Goal: Task Accomplishment & Management: Complete application form

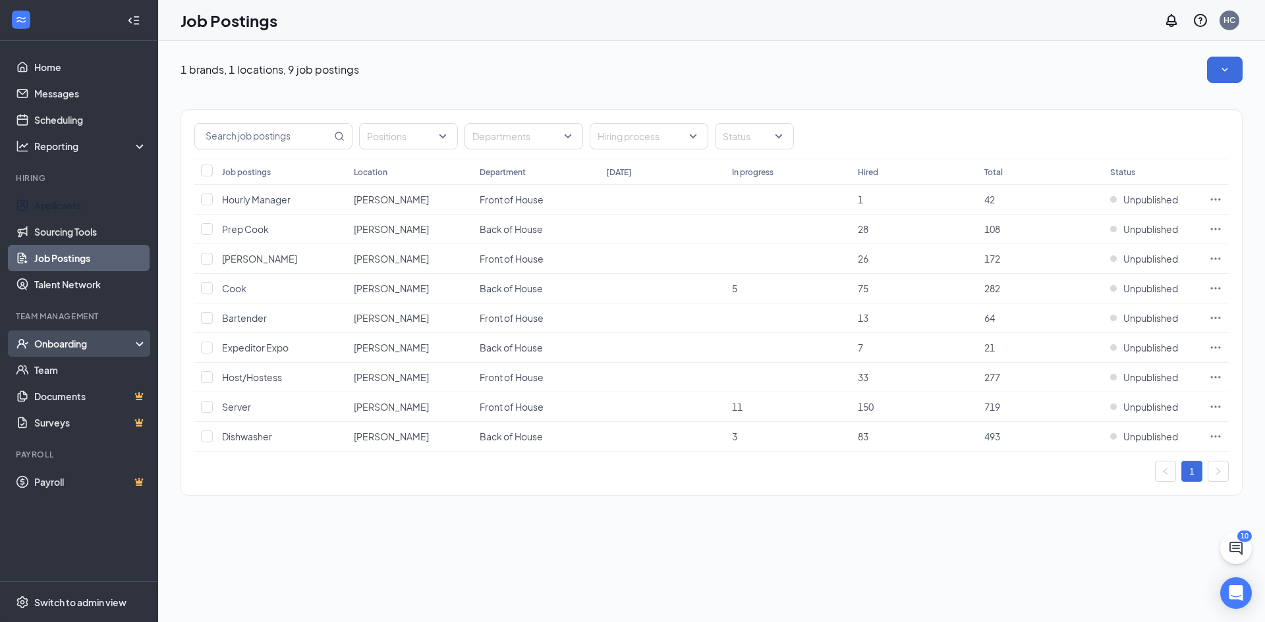
drag, startPoint x: 82, startPoint y: 200, endPoint x: 122, endPoint y: 356, distance: 161.2
click at [82, 200] on link "Applicants" at bounding box center [90, 205] width 113 height 26
click at [122, 353] on ul "Home Messages Scheduling Reporting Hiring Applicants Sourcing Tools Job Posting…" at bounding box center [78, 311] width 157 height 541
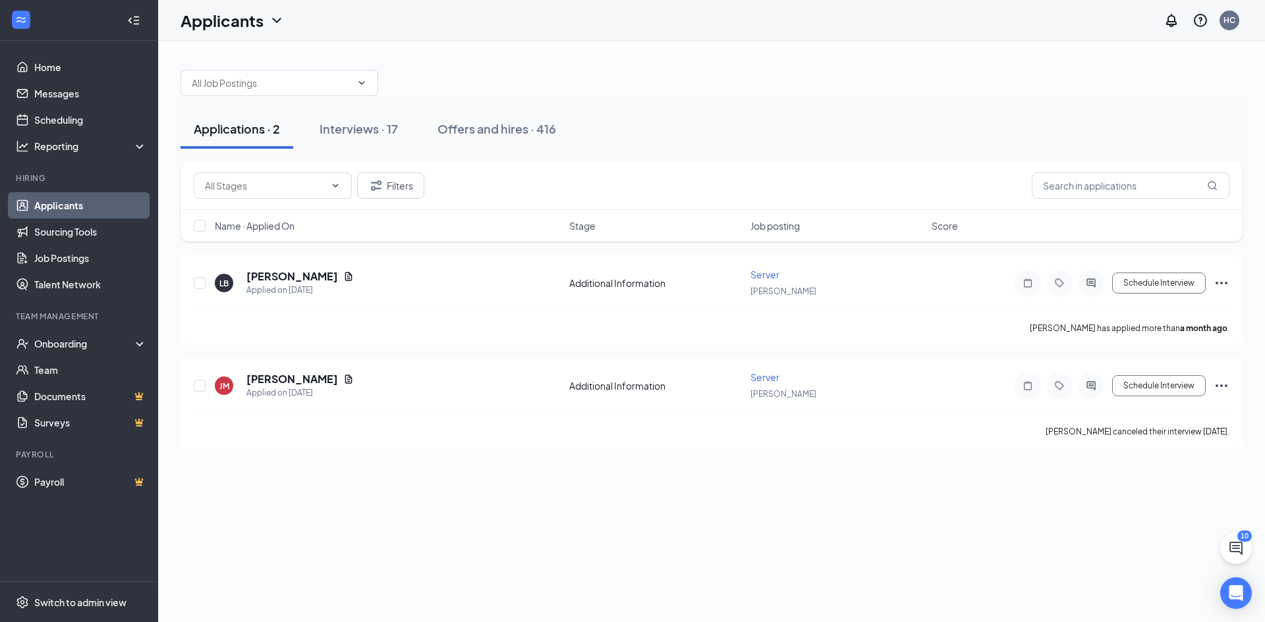
click at [1257, 304] on div "Applications · 2 Interviews · 17 Offers and hires · 416 Filters Name · Applied …" at bounding box center [711, 253] width 1107 height 424
click at [88, 359] on link "Team" at bounding box center [90, 370] width 113 height 26
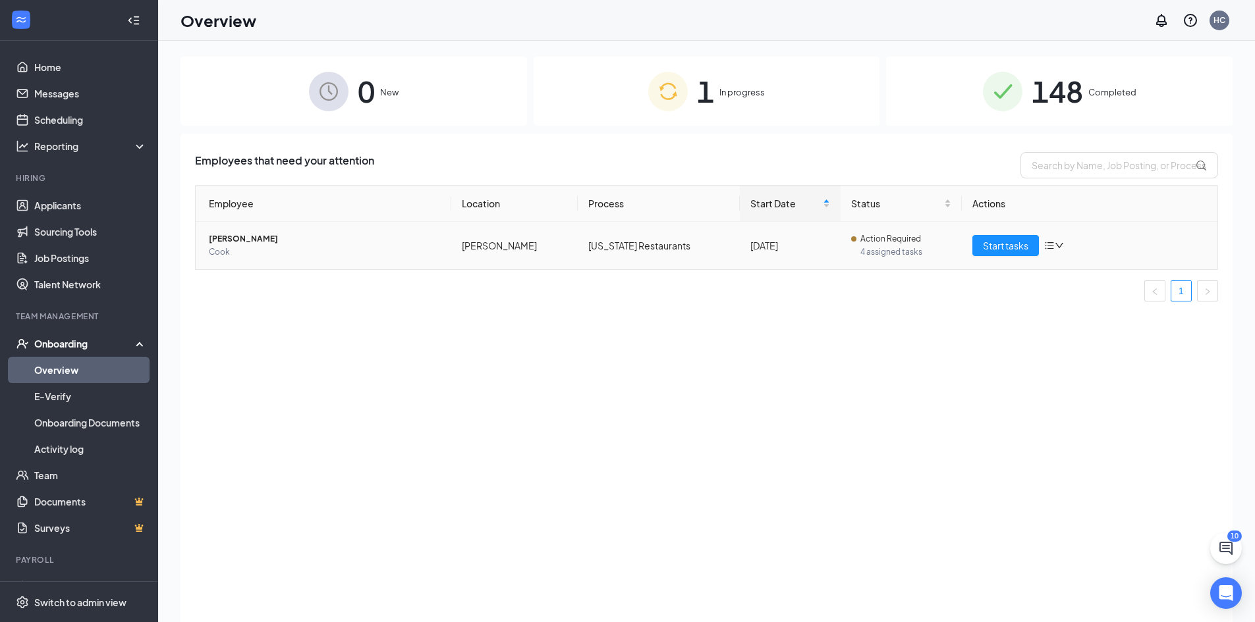
click at [993, 256] on td "Start tasks" at bounding box center [1090, 245] width 256 height 47
click at [999, 250] on span "Start tasks" at bounding box center [1005, 245] width 45 height 14
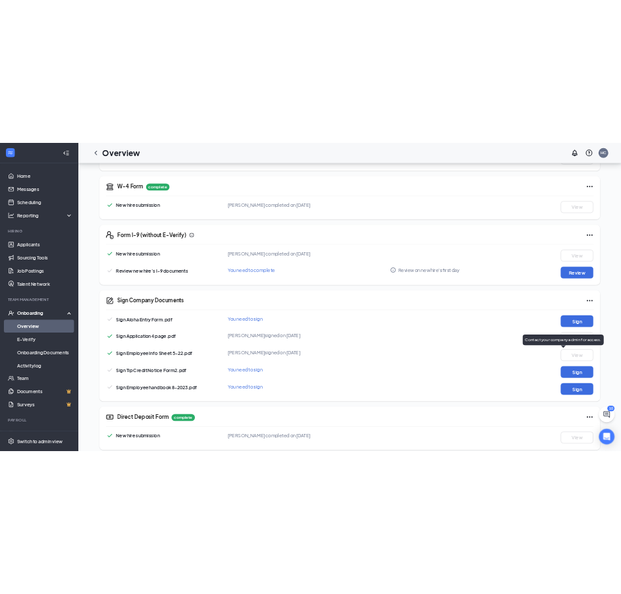
scroll to position [290, 0]
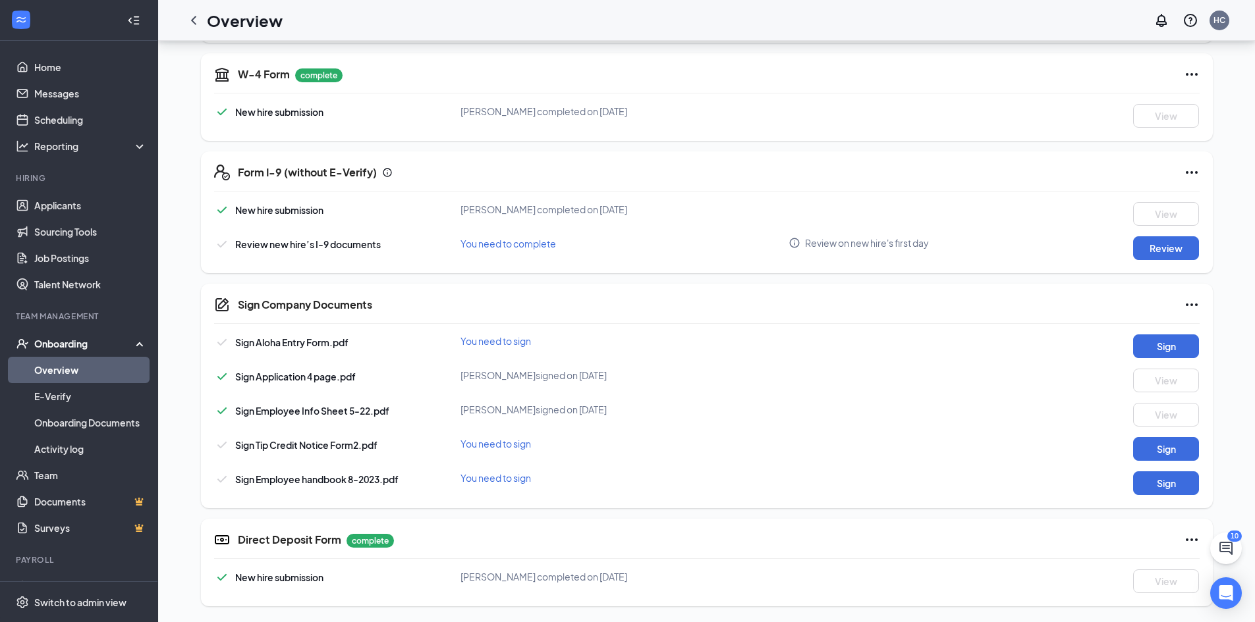
click at [1149, 236] on div "New hire submission [PERSON_NAME] completed on [DATE] View Review new hire’s I-…" at bounding box center [706, 231] width 985 height 58
click at [1153, 245] on button "Review" at bounding box center [1166, 248] width 66 height 24
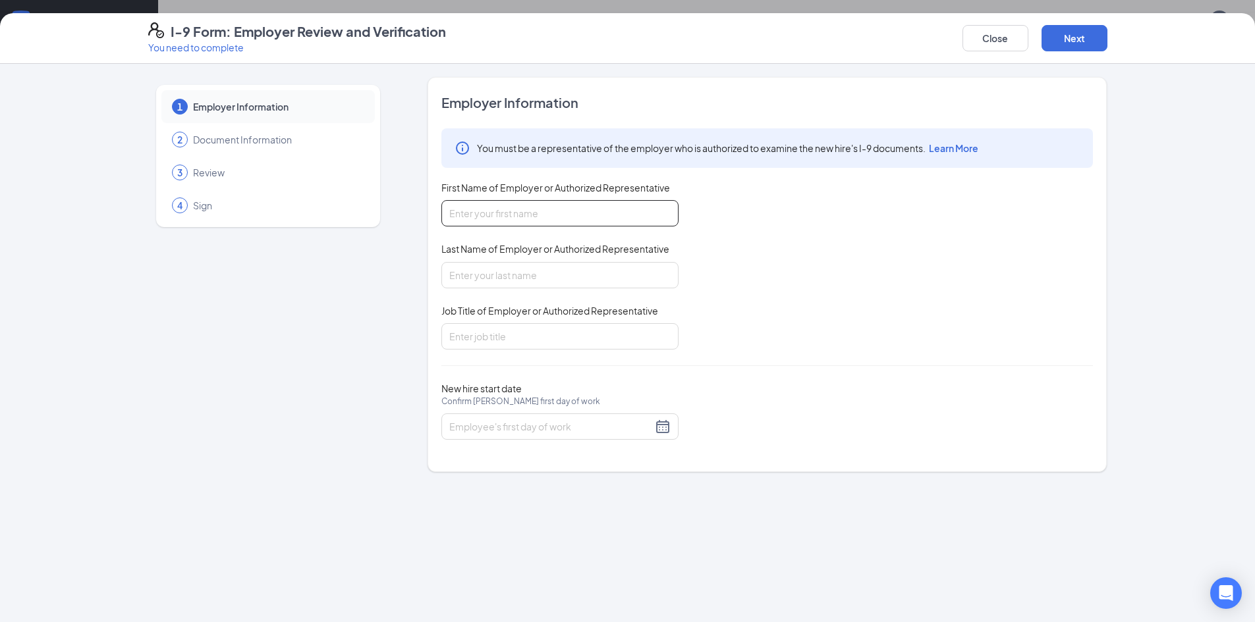
click at [609, 217] on input "First Name of Employer or Authorized Representative" at bounding box center [559, 213] width 237 height 26
type input "Sydnee"
click at [537, 276] on input "Last Name of Employer or Authorized Representative" at bounding box center [559, 275] width 237 height 26
type input "[PERSON_NAME]"
drag, startPoint x: 546, startPoint y: 339, endPoint x: 546, endPoint y: 350, distance: 11.2
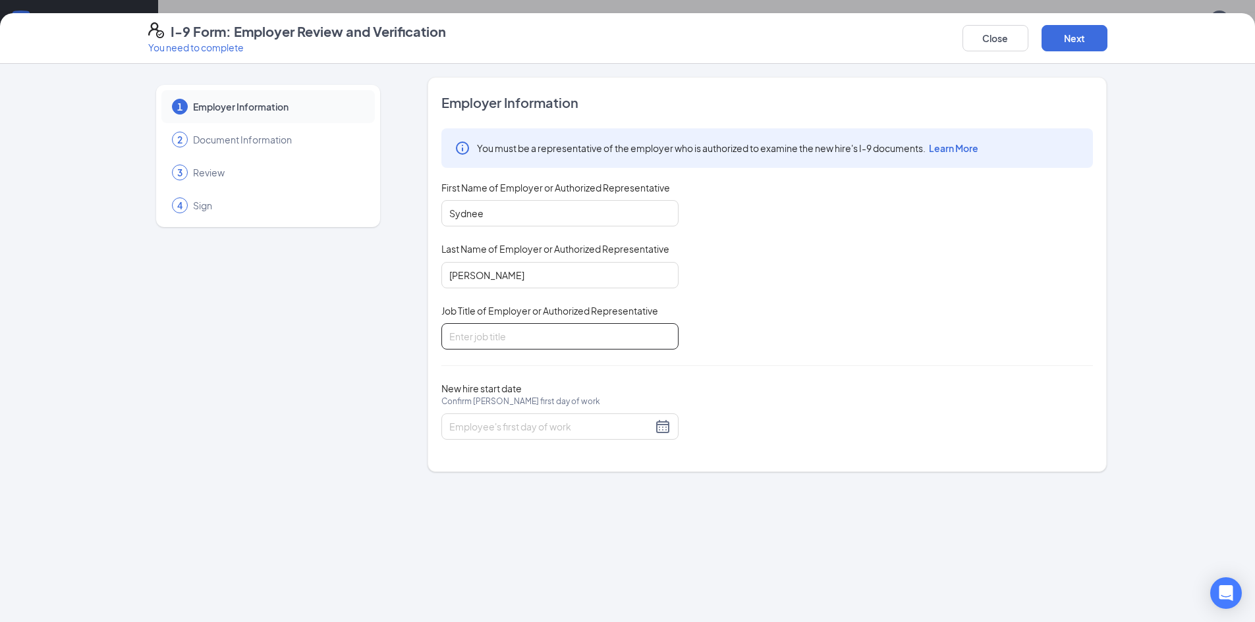
click at [546, 339] on input "Job Title of Employer or Authorized Representative" at bounding box center [559, 336] width 237 height 26
type input "Kitchen Manager"
click at [583, 429] on input "New hire start date Confirm [PERSON_NAME] first day of work" at bounding box center [550, 427] width 203 height 14
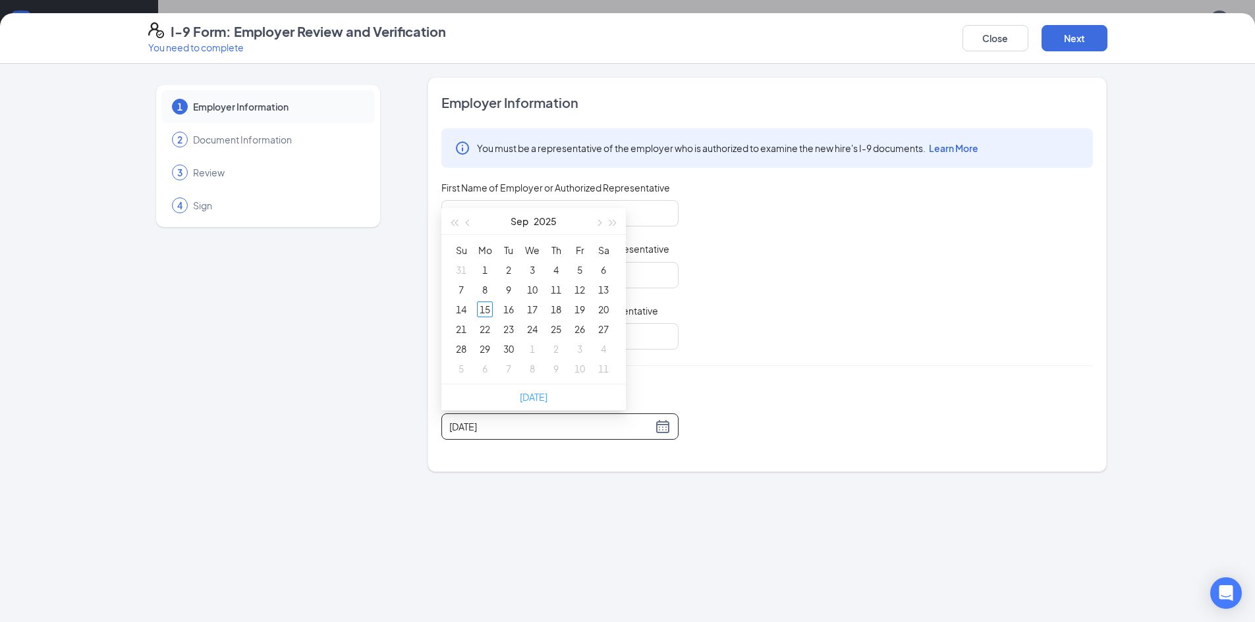
type input "[DATE]"
click at [539, 394] on link "[DATE]" at bounding box center [534, 397] width 28 height 12
type input "[DATE]"
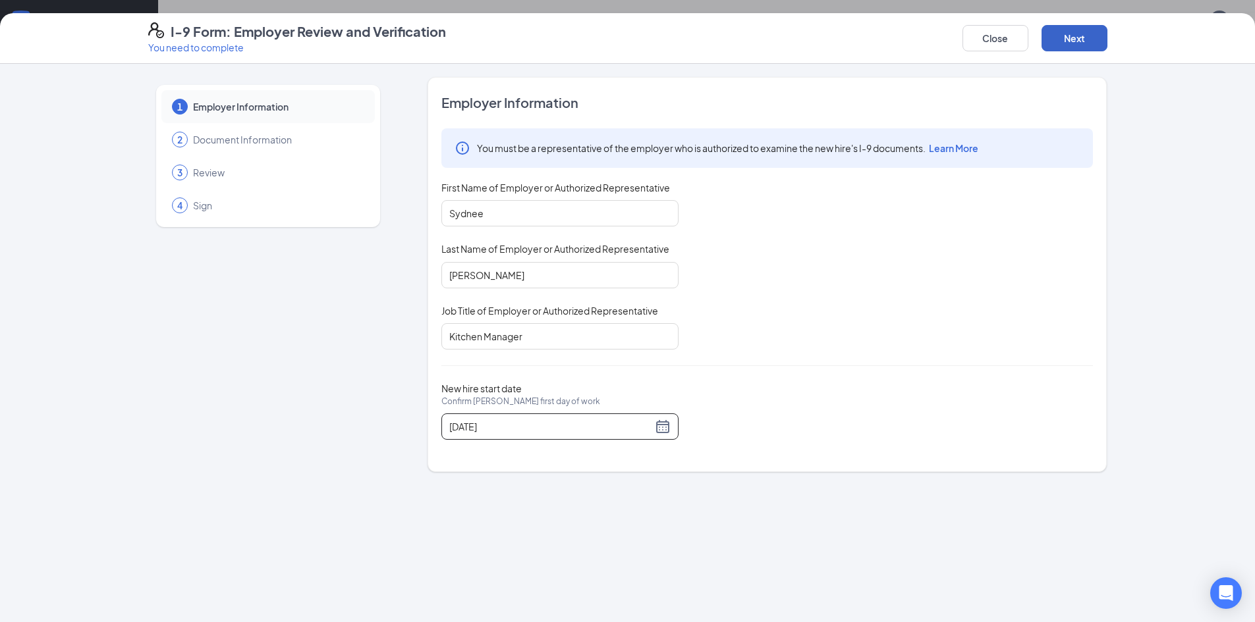
click at [1064, 44] on button "Next" at bounding box center [1074, 38] width 66 height 26
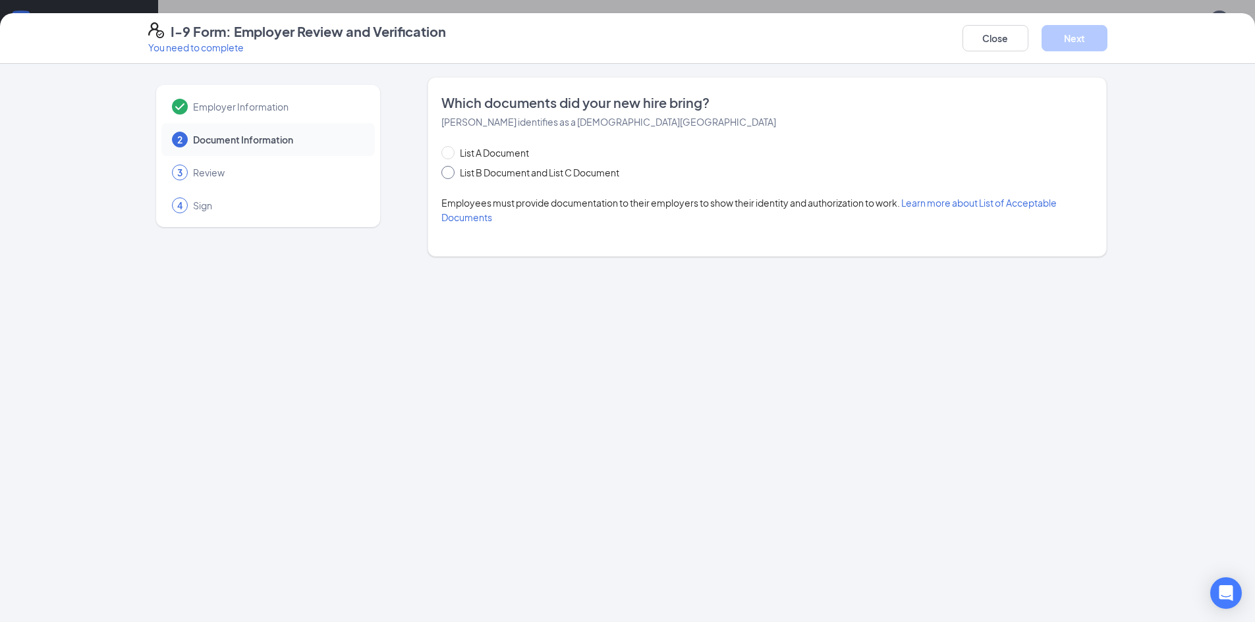
click at [530, 168] on span "List B Document and List C Document" at bounding box center [539, 172] width 170 height 14
click at [451, 168] on input "List B Document and List C Document" at bounding box center [445, 170] width 9 height 9
radio input "true"
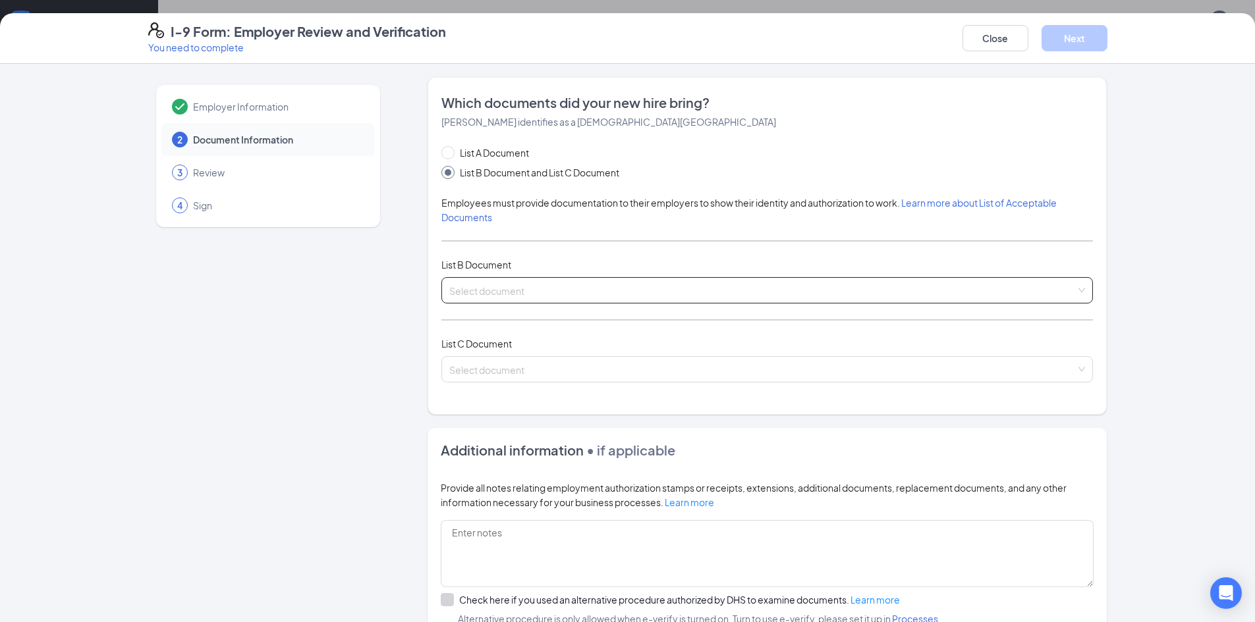
click at [749, 285] on input "search" at bounding box center [762, 288] width 626 height 20
click at [580, 294] on input "search" at bounding box center [762, 288] width 626 height 20
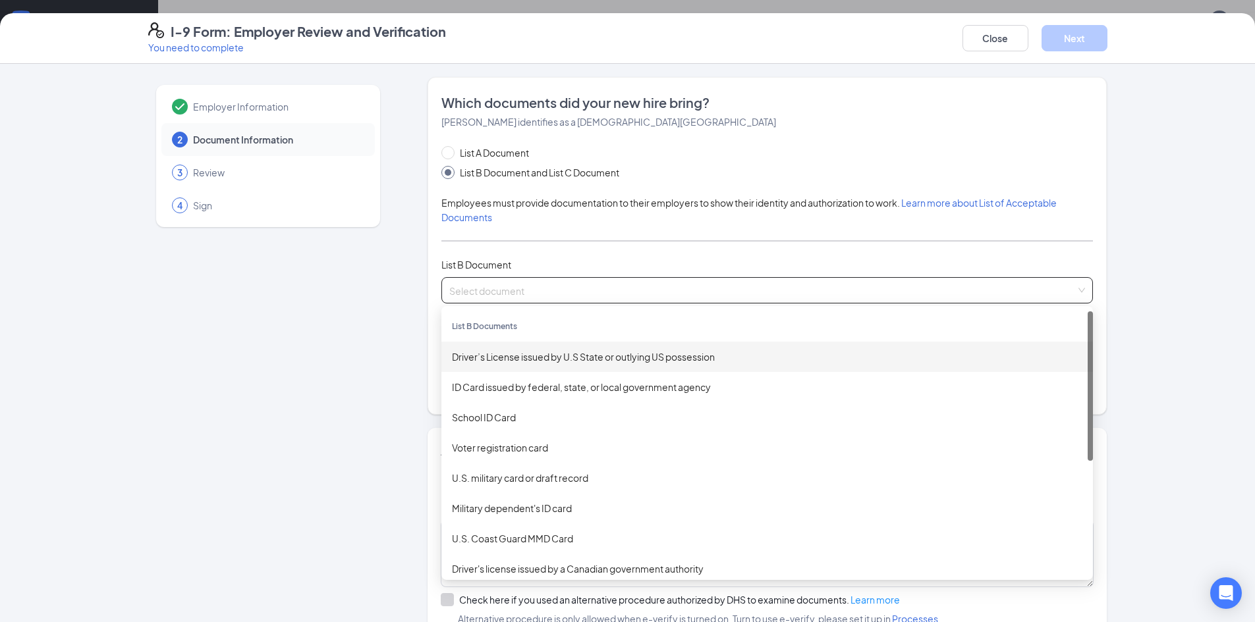
click at [715, 357] on div "Driver’s License issued by U.S State or outlying US possession" at bounding box center [767, 357] width 630 height 14
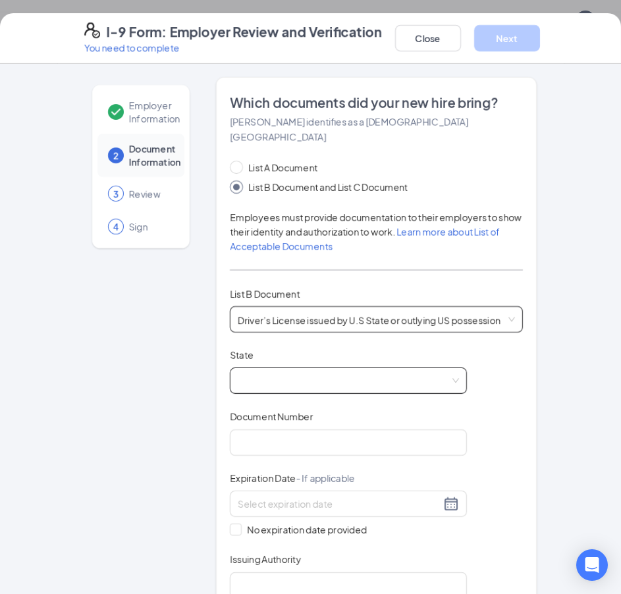
click at [432, 368] on span at bounding box center [348, 380] width 221 height 25
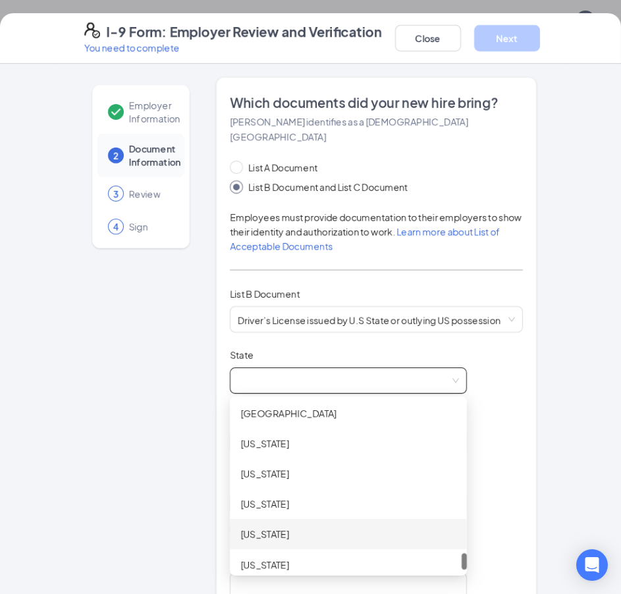
scroll to position [1528, 0]
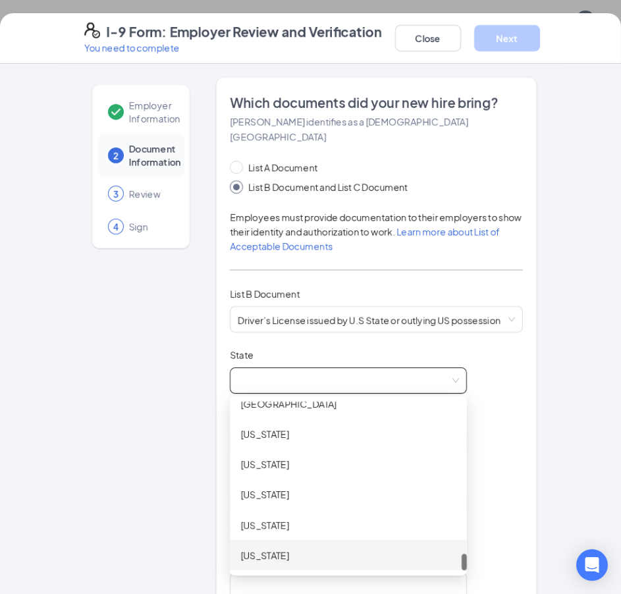
click at [333, 548] on div "[US_STATE]" at bounding box center [348, 555] width 216 height 14
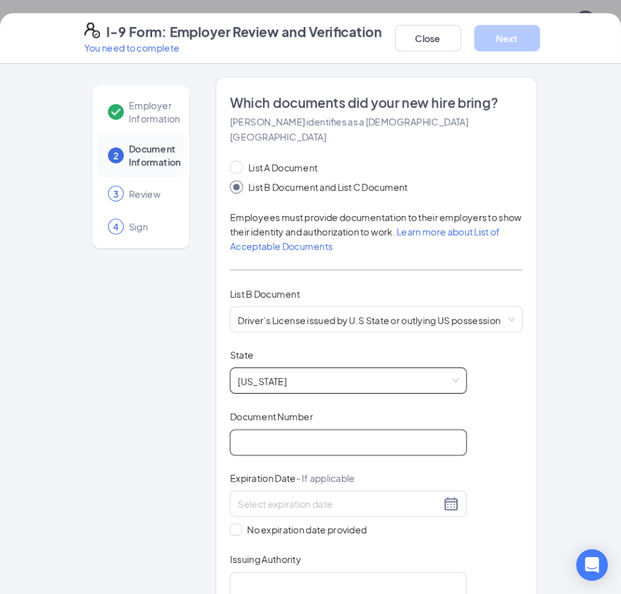
click at [429, 431] on input "Document Number" at bounding box center [348, 442] width 237 height 26
click at [363, 433] on input "Document Number" at bounding box center [348, 442] width 237 height 26
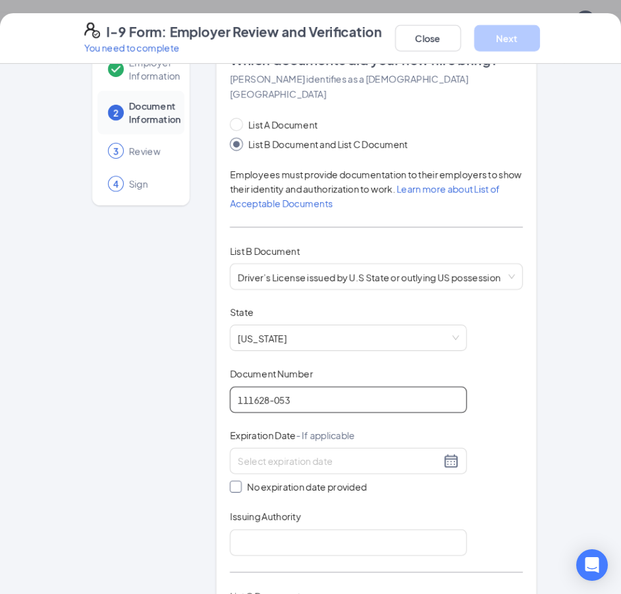
scroll to position [66, 0]
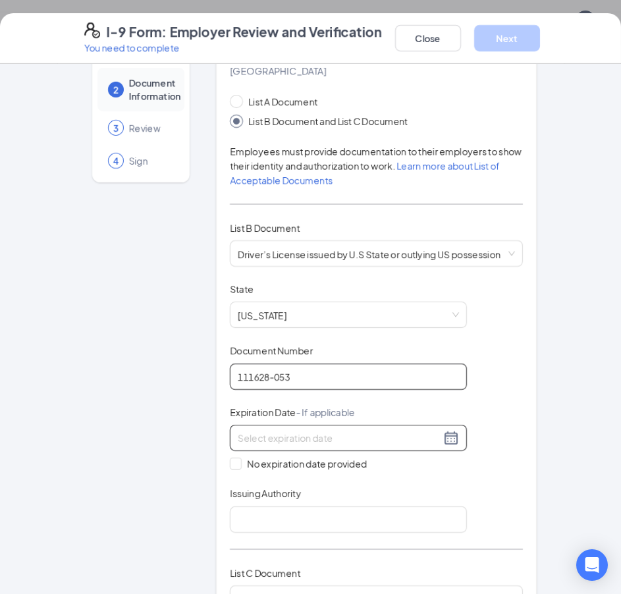
type input "111628-053"
click at [397, 431] on input at bounding box center [339, 438] width 203 height 14
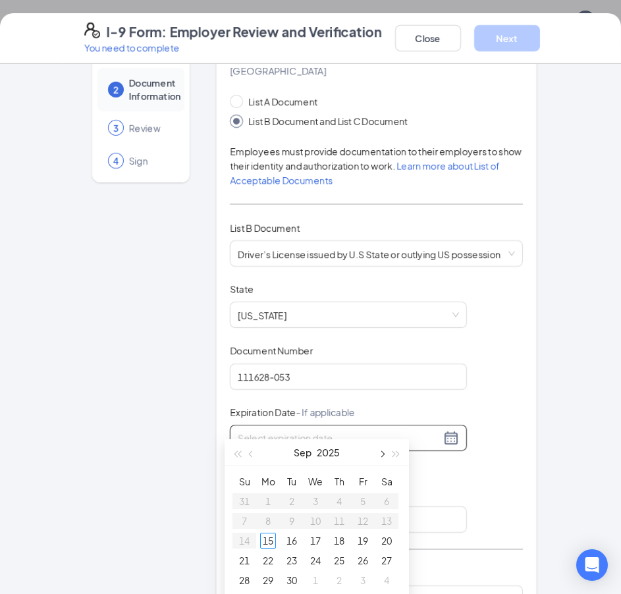
click at [383, 456] on span "button" at bounding box center [381, 454] width 7 height 7
type input "[DATE]"
click at [292, 539] on div "14" at bounding box center [292, 541] width 16 height 16
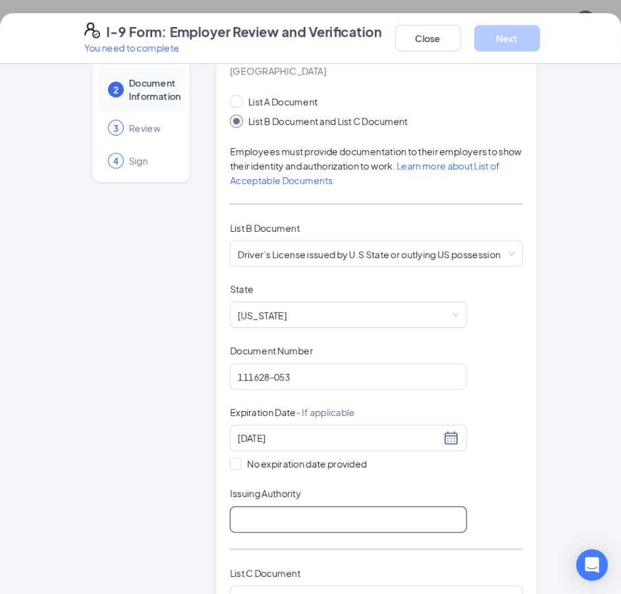
click at [281, 507] on input "Issuing Authority" at bounding box center [348, 520] width 237 height 26
type input "Wy"
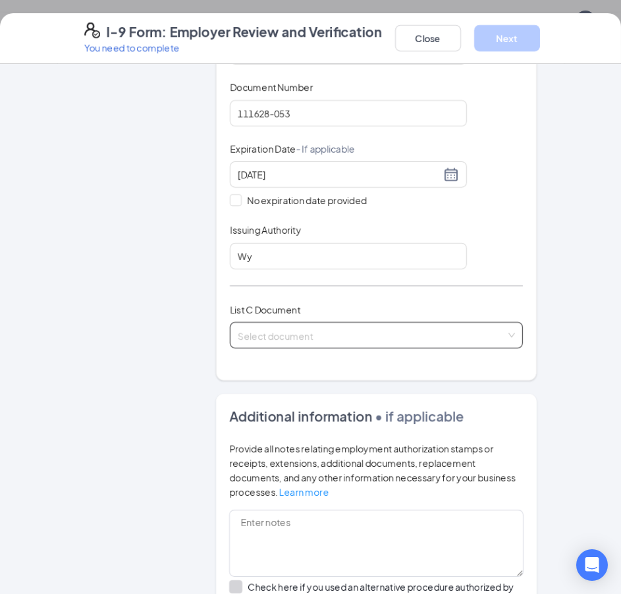
click at [288, 323] on input "search" at bounding box center [372, 333] width 268 height 20
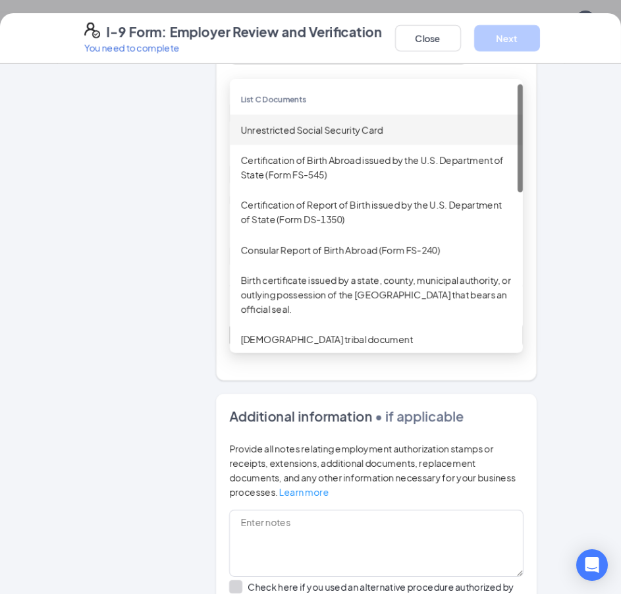
click at [281, 123] on div "Unrestricted Social Security Card" at bounding box center [376, 130] width 272 height 14
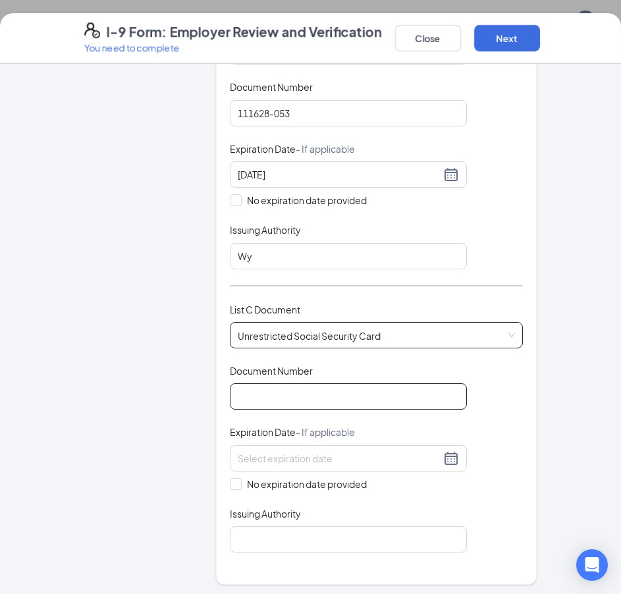
click at [282, 383] on input "Document Number" at bounding box center [348, 396] width 237 height 26
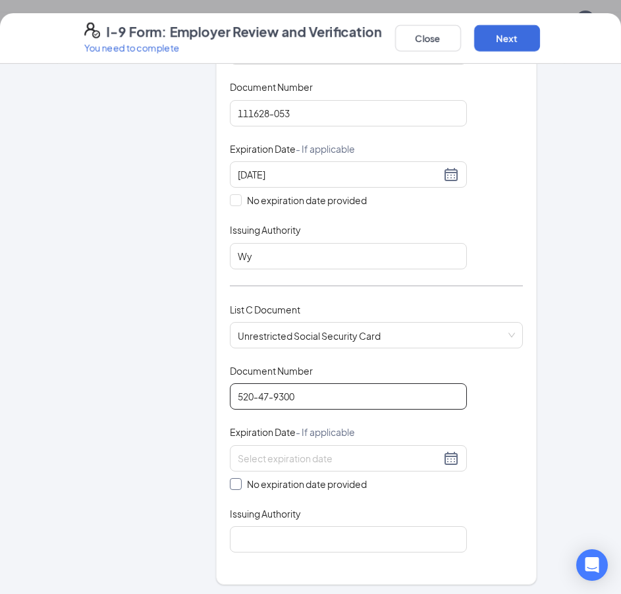
type input "520-47-9300"
click at [254, 477] on span "No expiration date provided" at bounding box center [307, 484] width 130 height 14
click at [239, 478] on input "No expiration date provided" at bounding box center [234, 482] width 9 height 9
checkbox input "true"
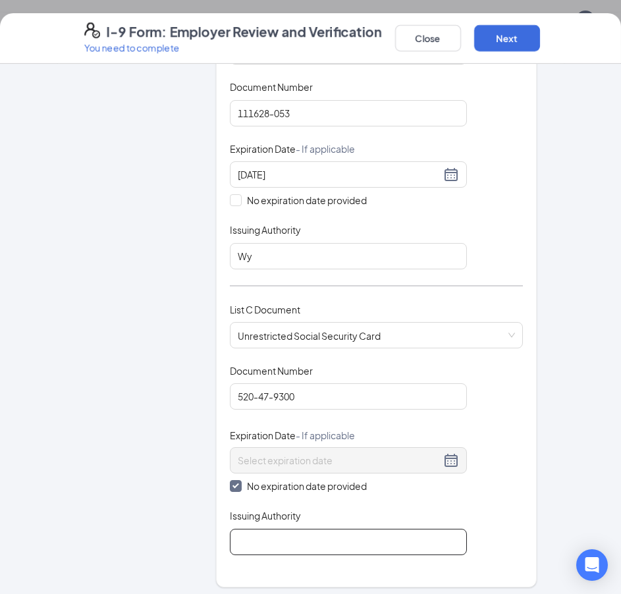
click at [268, 529] on input "Issuing Authority" at bounding box center [348, 542] width 237 height 26
type input "SSA"
click at [516, 50] on button "Next" at bounding box center [507, 38] width 66 height 26
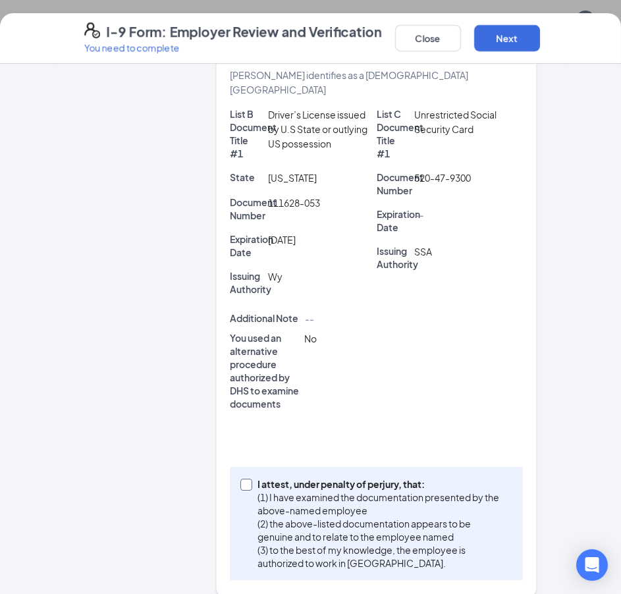
click at [246, 479] on span at bounding box center [246, 485] width 12 height 12
click at [246, 479] on input "I attest, under penalty of [PERSON_NAME], that: (1) I have examined the documen…" at bounding box center [244, 483] width 9 height 9
checkbox input "true"
click at [516, 40] on button "Next" at bounding box center [507, 38] width 66 height 26
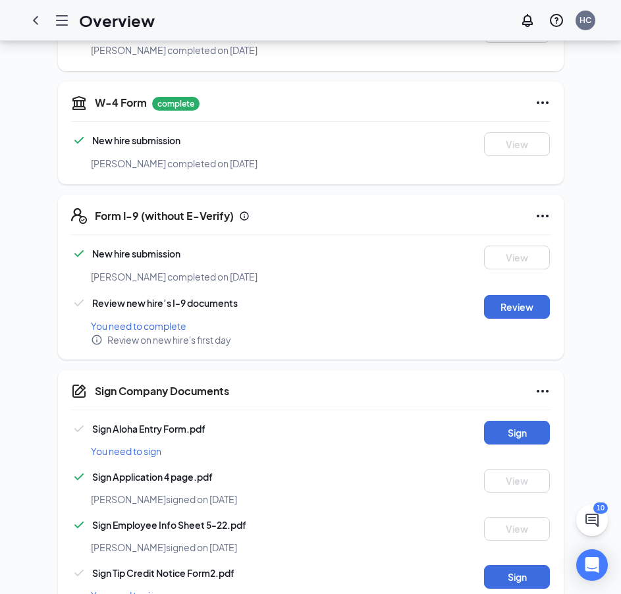
scroll to position [464, 0]
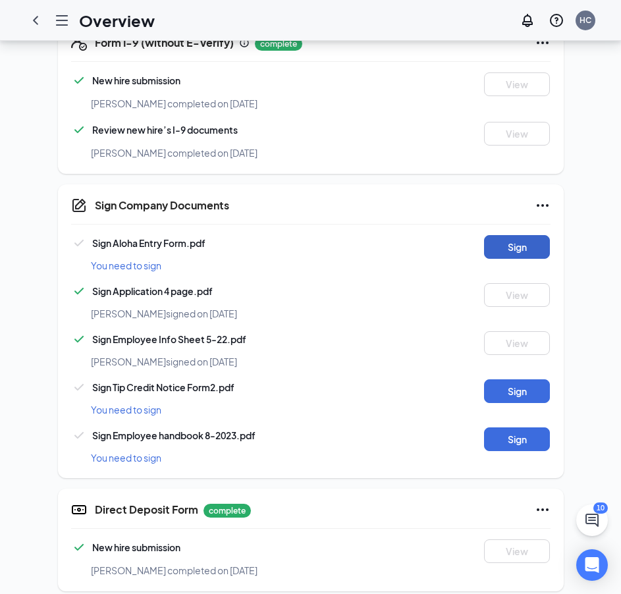
click at [524, 235] on button "Sign" at bounding box center [517, 247] width 66 height 24
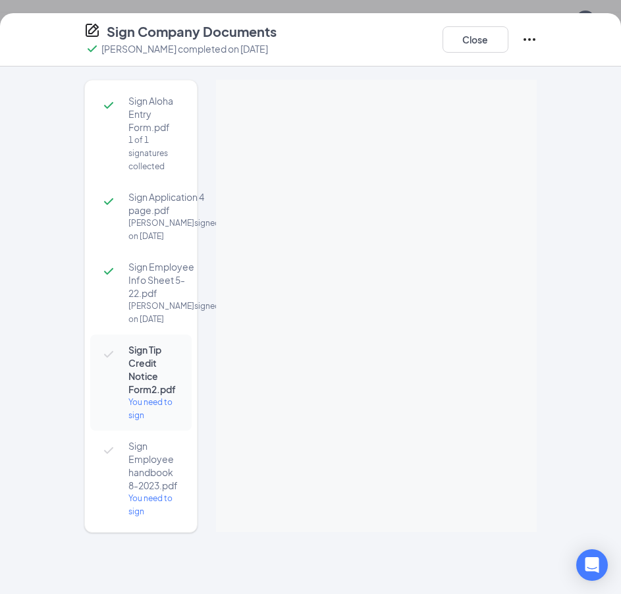
scroll to position [31, 0]
click at [467, 43] on button "Close" at bounding box center [476, 39] width 66 height 26
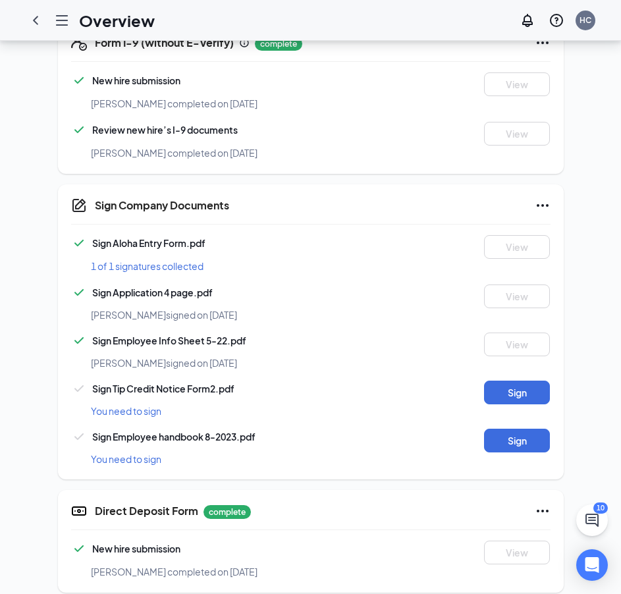
scroll to position [465, 0]
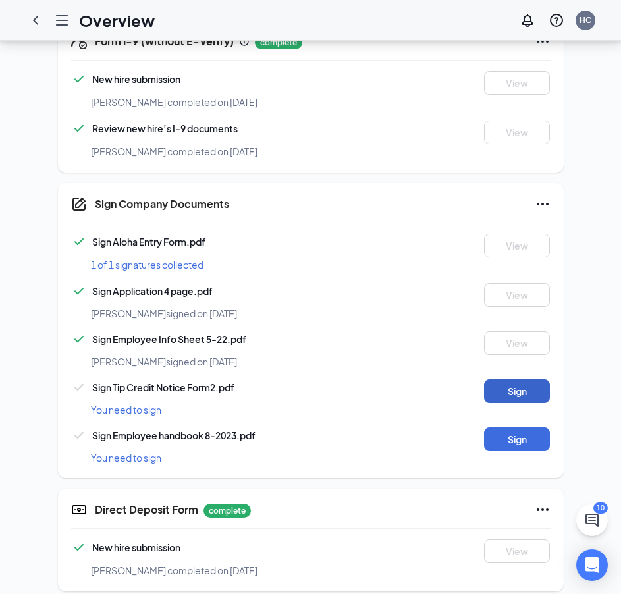
click at [512, 379] on button "Sign" at bounding box center [517, 391] width 66 height 24
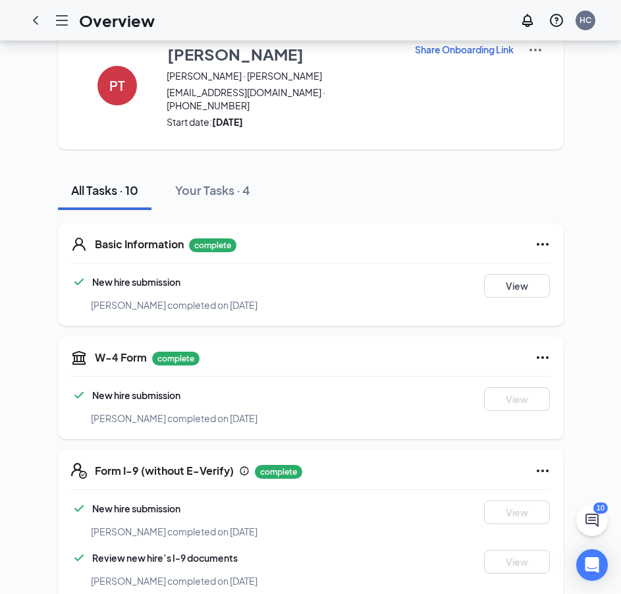
scroll to position [0, 0]
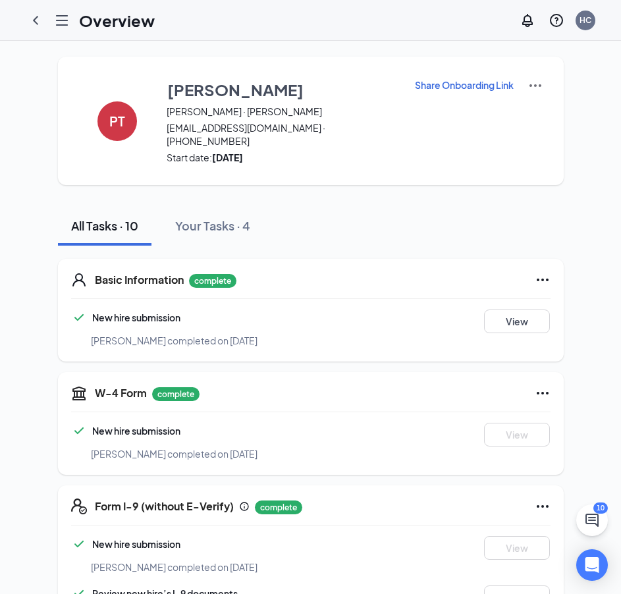
click at [528, 84] on img at bounding box center [536, 86] width 16 height 16
click at [414, 147] on div "Share Onboarding Link" at bounding box center [475, 121] width 123 height 86
click at [61, 24] on icon "Hamburger" at bounding box center [62, 20] width 11 height 9
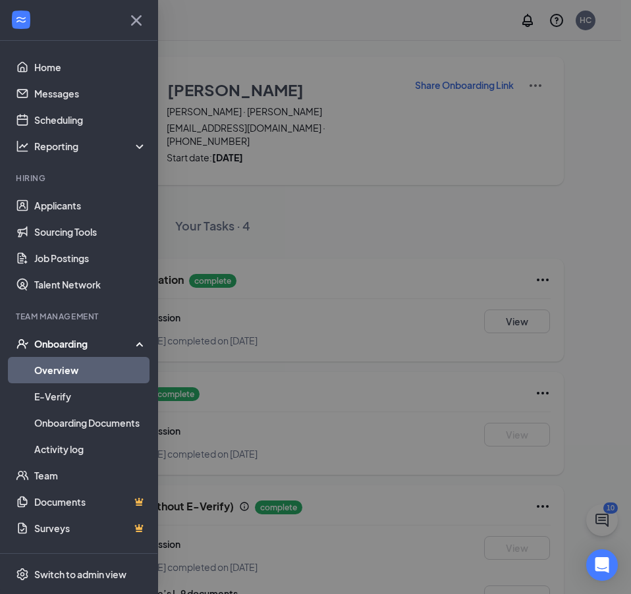
click at [265, 153] on div at bounding box center [315, 297] width 631 height 594
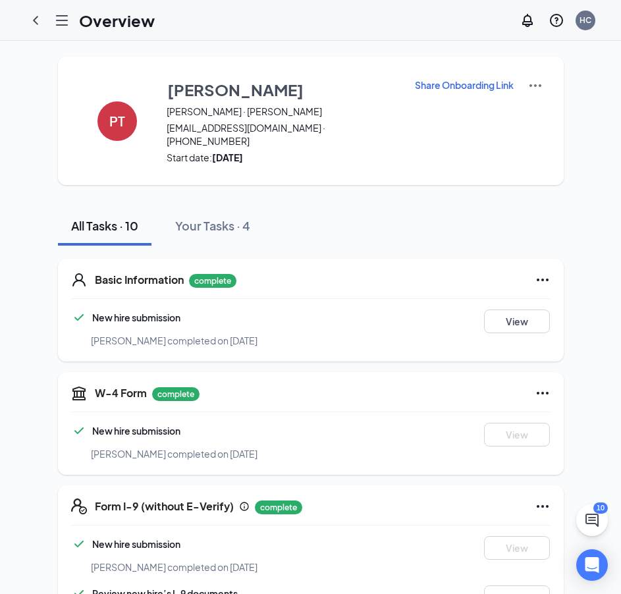
click at [39, 19] on icon "ChevronLeft" at bounding box center [36, 21] width 16 height 16
